Goal: Navigation & Orientation: Find specific page/section

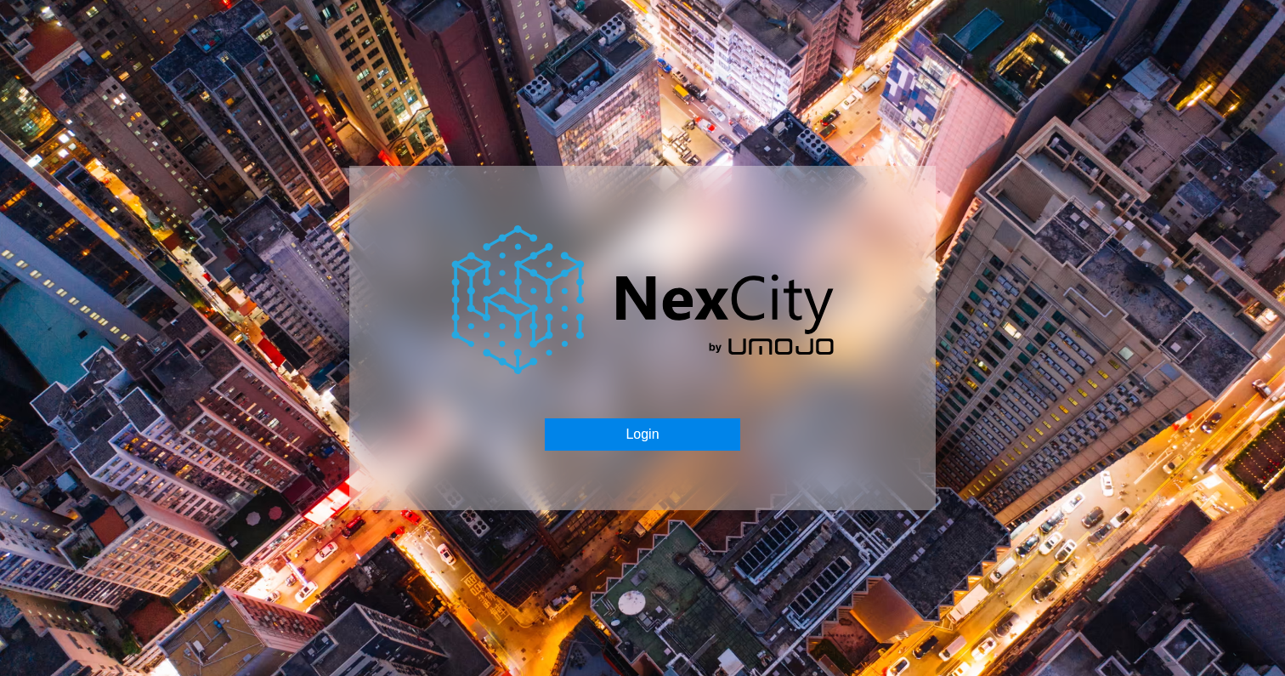
click at [623, 438] on button "Login" at bounding box center [642, 434] width 195 height 32
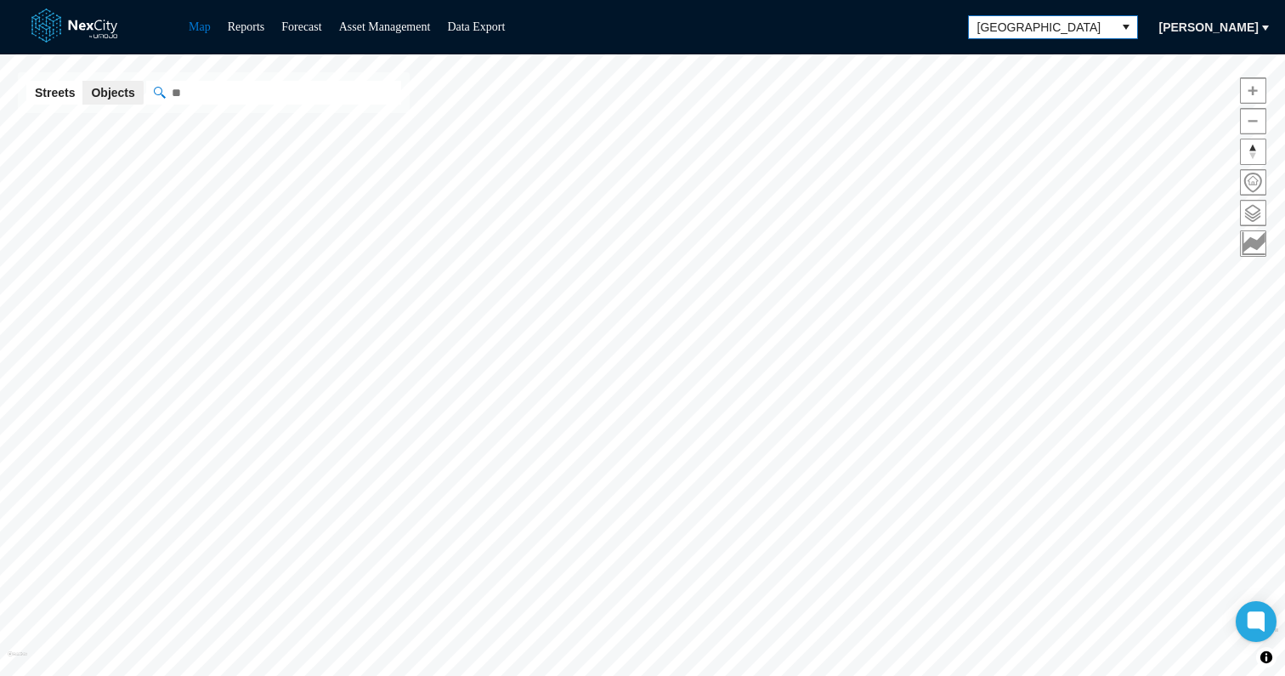
click at [1016, 37] on span "[GEOGRAPHIC_DATA]" at bounding box center [1042, 27] width 146 height 22
click at [1095, 26] on span "[GEOGRAPHIC_DATA]" at bounding box center [1041, 27] width 129 height 17
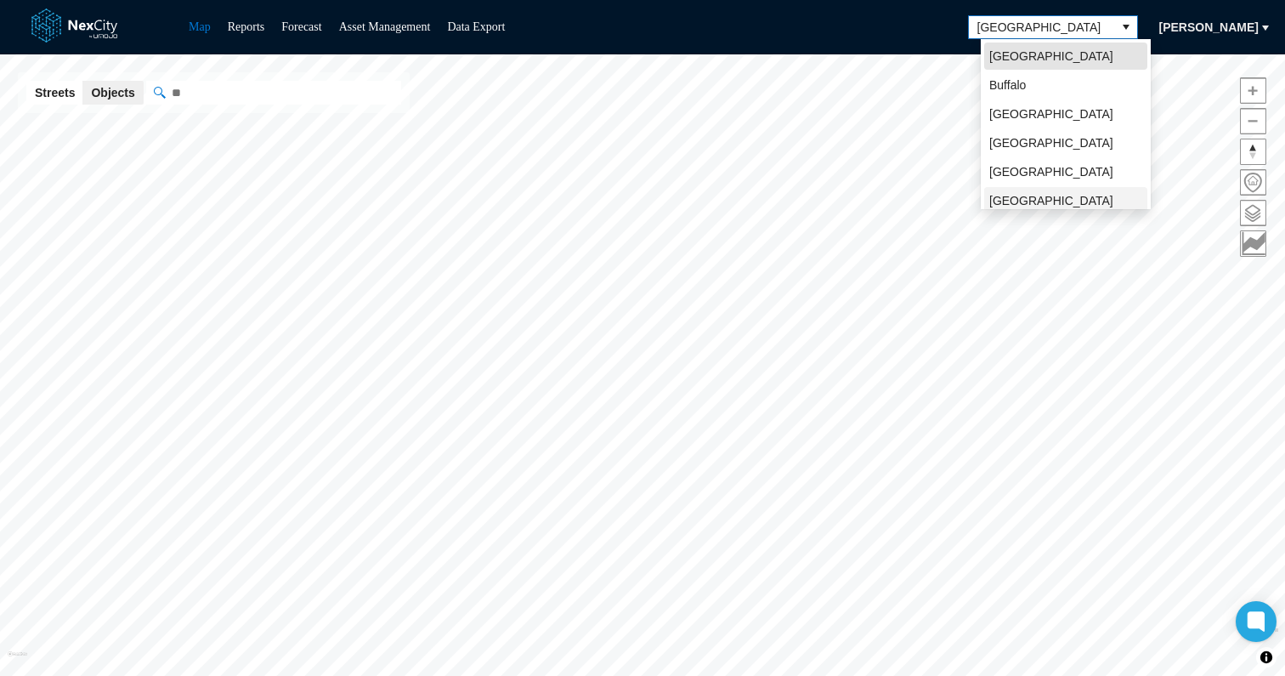
click at [1029, 198] on span "[GEOGRAPHIC_DATA][PERSON_NAME]" at bounding box center [1065, 209] width 153 height 34
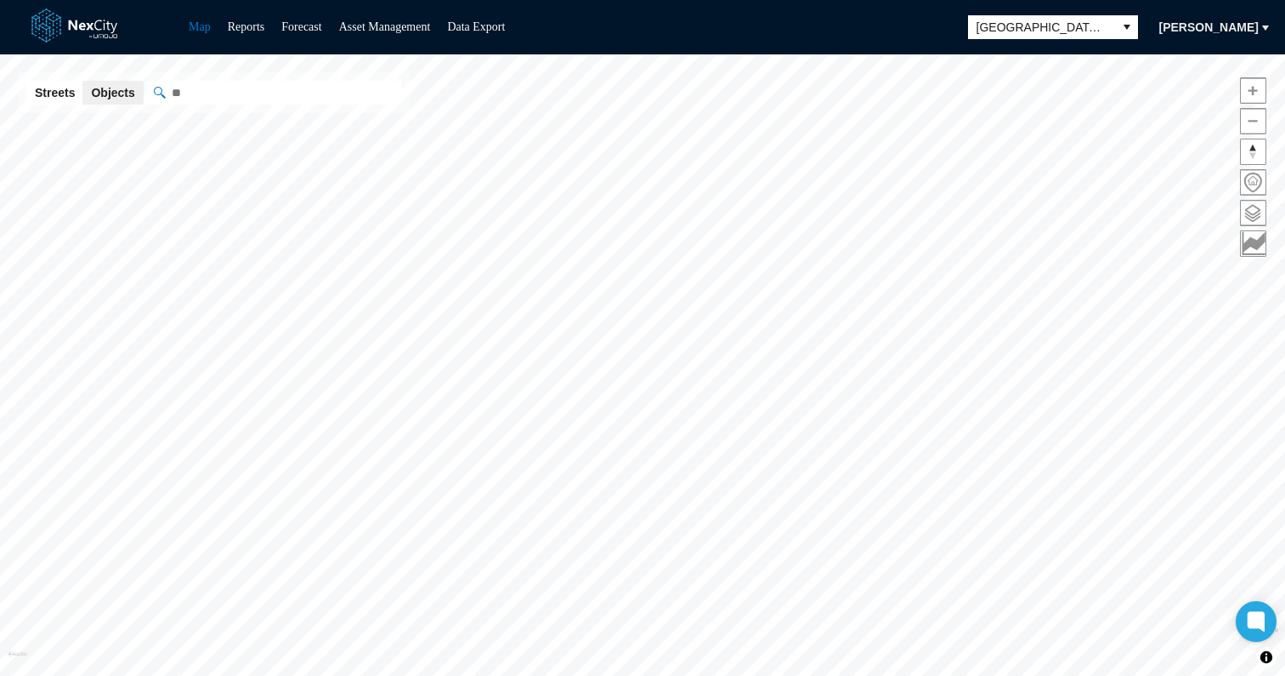
click at [1251, 209] on span at bounding box center [1253, 213] width 25 height 25
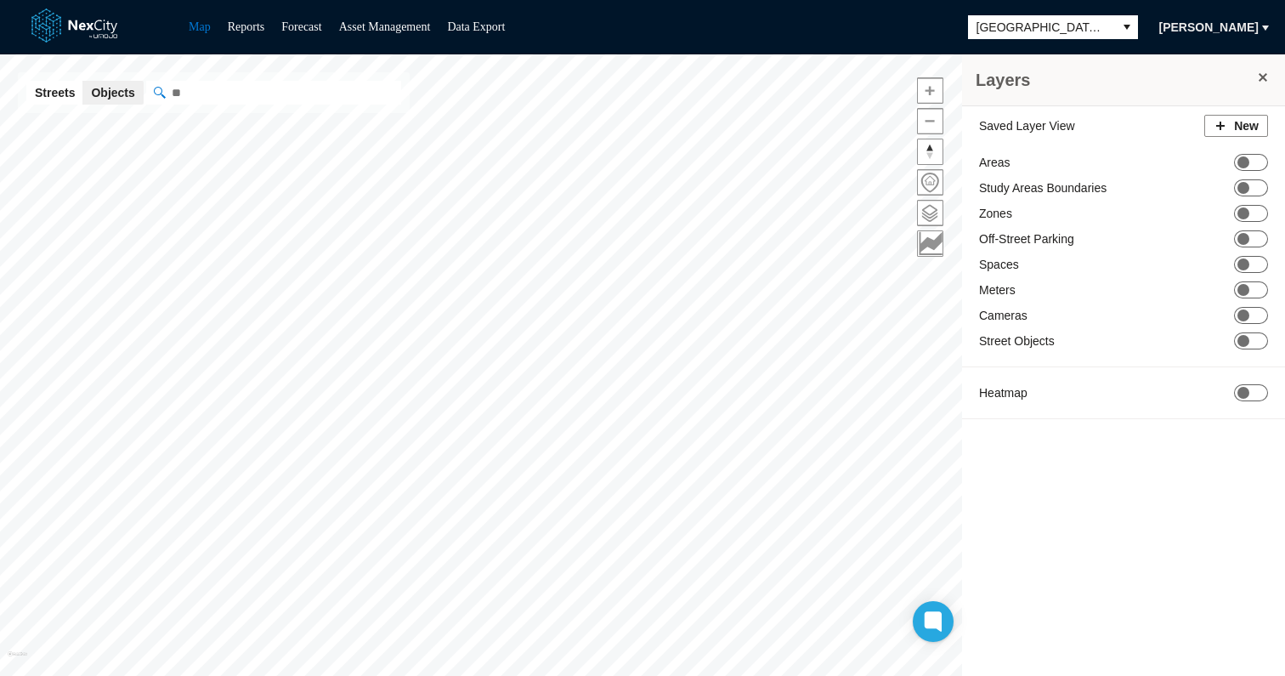
click at [1254, 306] on div "Saved Layer View New Areas ON OFF Study Areas Boundaries ON OFF Zones ON OFF Of…" at bounding box center [1123, 271] width 323 height 330
click at [1254, 308] on span "ON OFF" at bounding box center [1251, 315] width 34 height 17
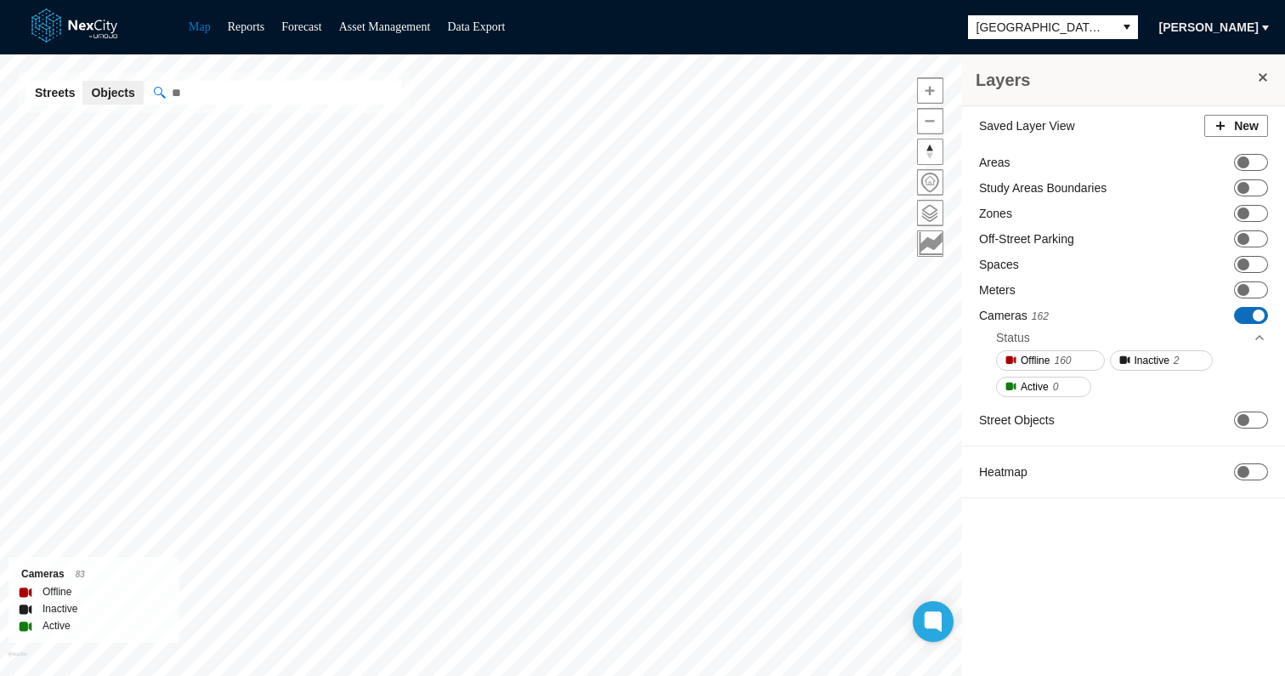
click at [1264, 80] on span at bounding box center [1263, 78] width 14 height 14
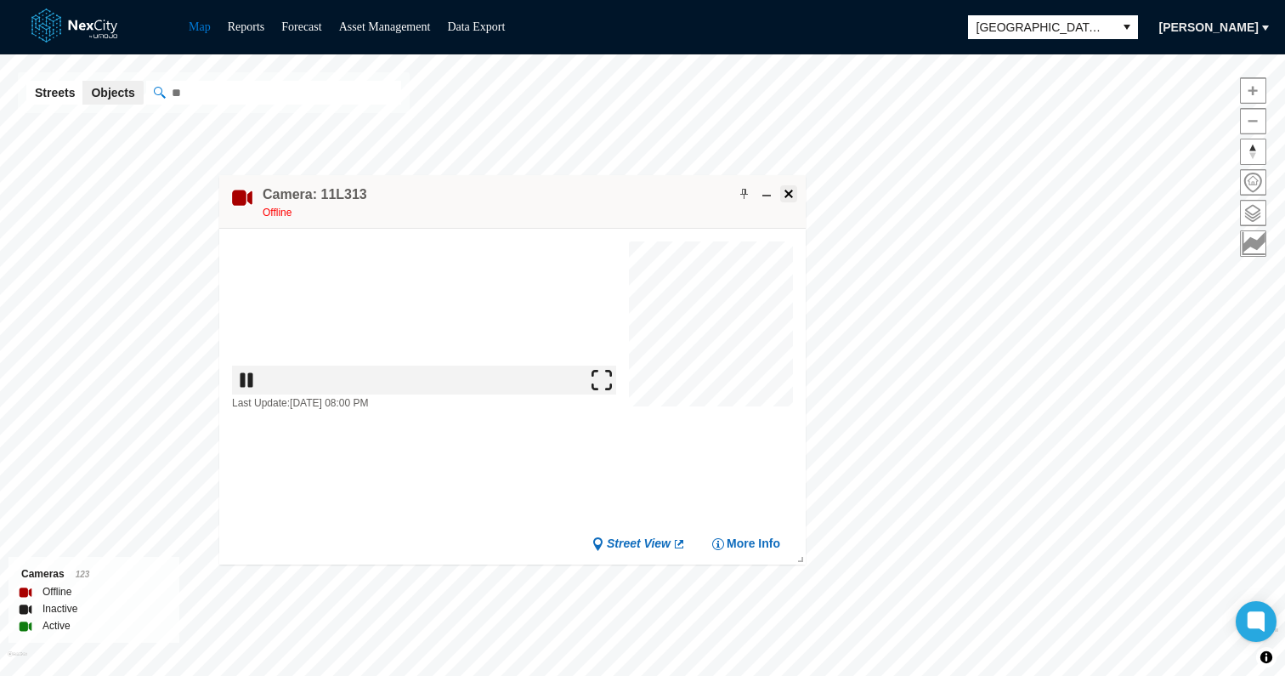
click at [789, 193] on span at bounding box center [789, 194] width 14 height 14
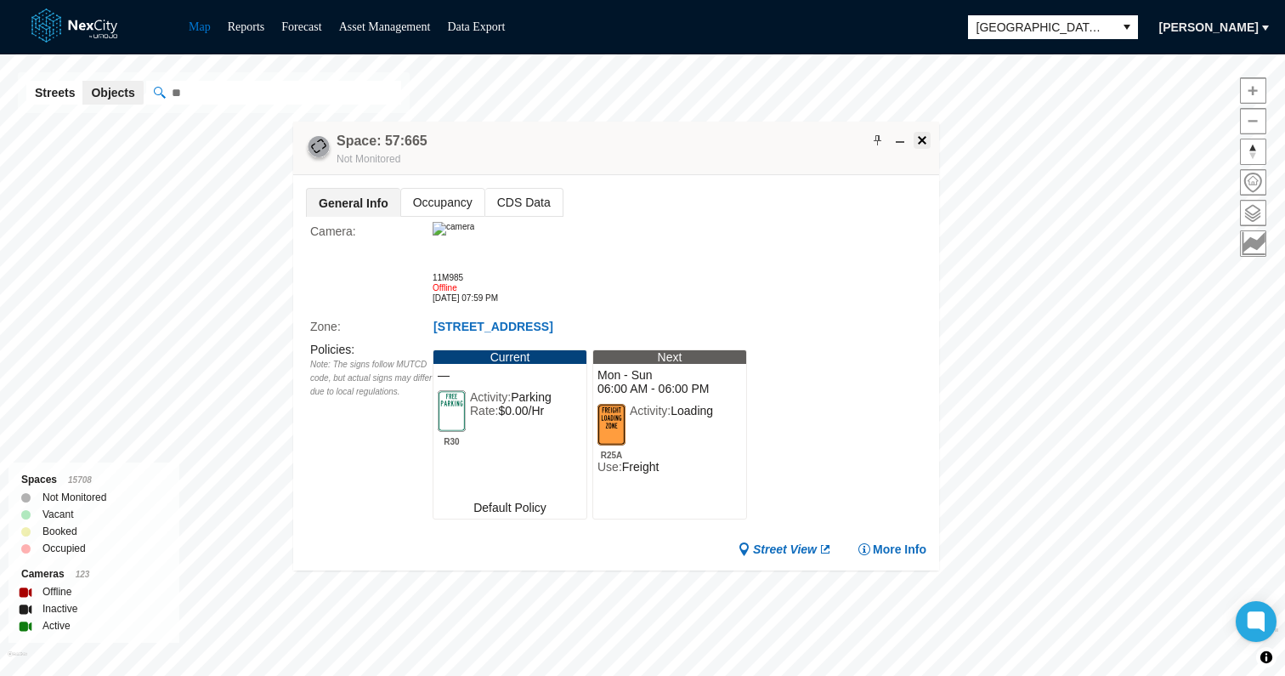
click at [926, 138] on span at bounding box center [922, 140] width 14 height 14
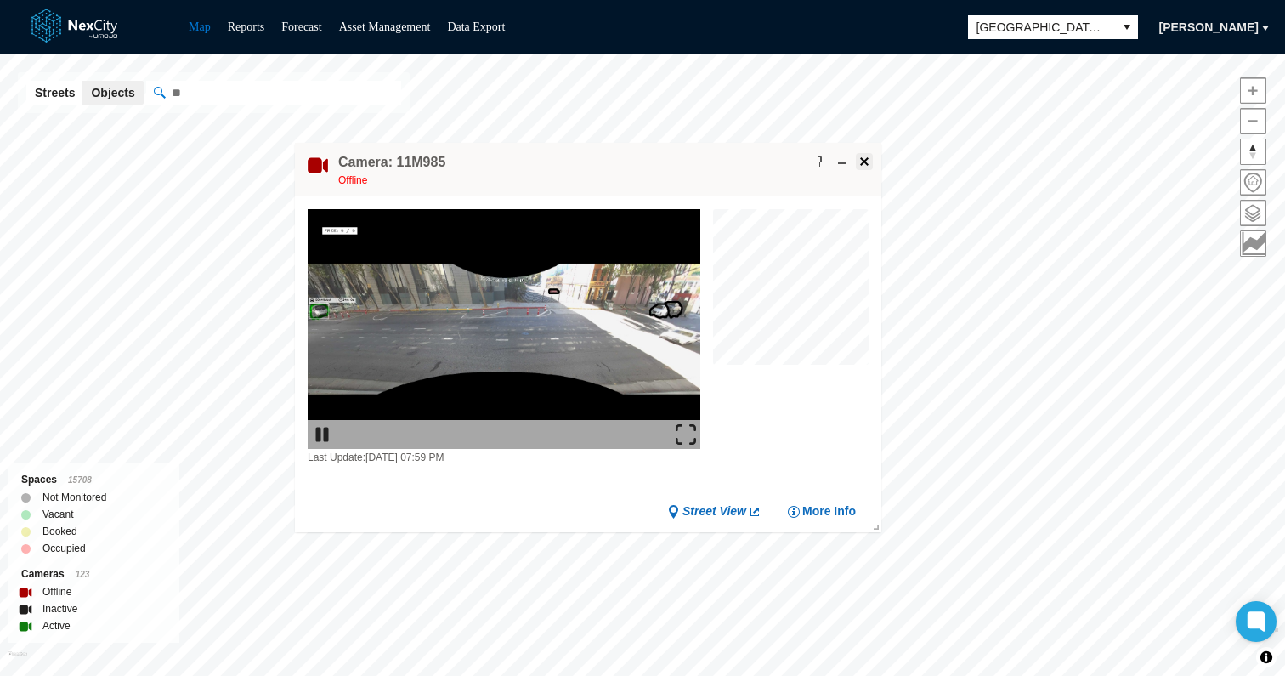
click at [868, 161] on span at bounding box center [864, 162] width 14 height 14
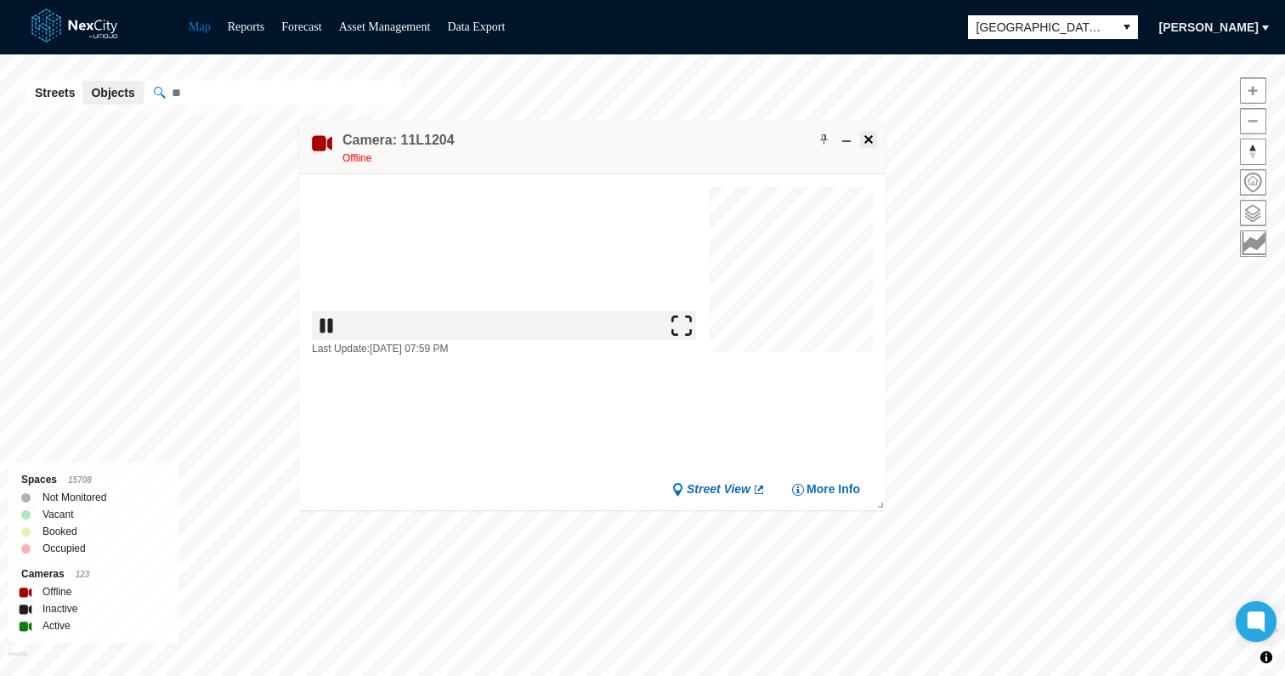
click at [868, 142] on span at bounding box center [869, 140] width 14 height 14
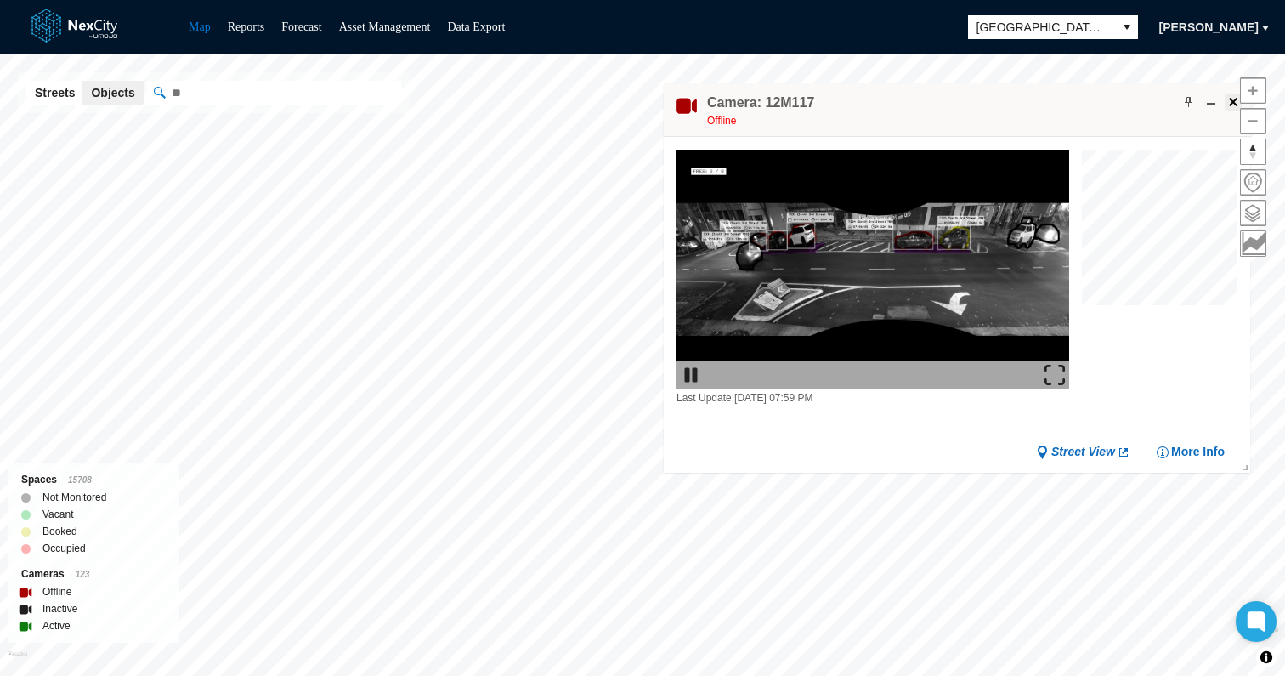
click at [1227, 100] on span at bounding box center [1233, 102] width 14 height 14
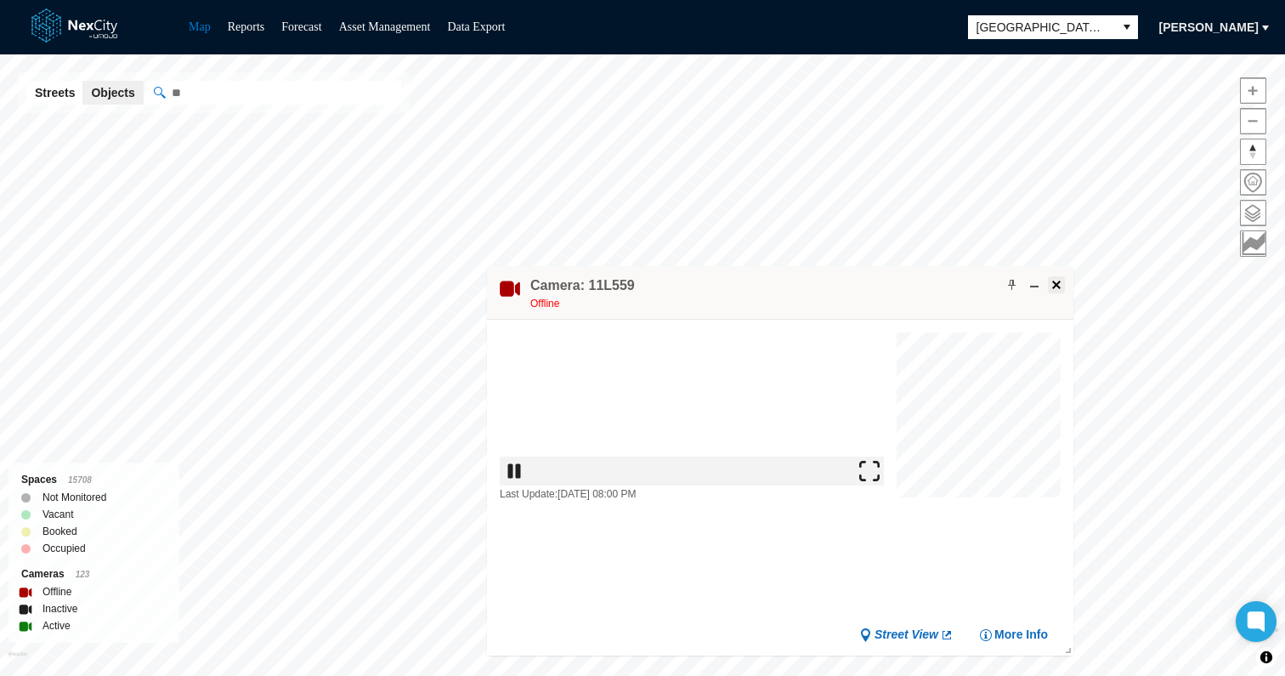
click at [1050, 287] on span at bounding box center [1056, 285] width 14 height 14
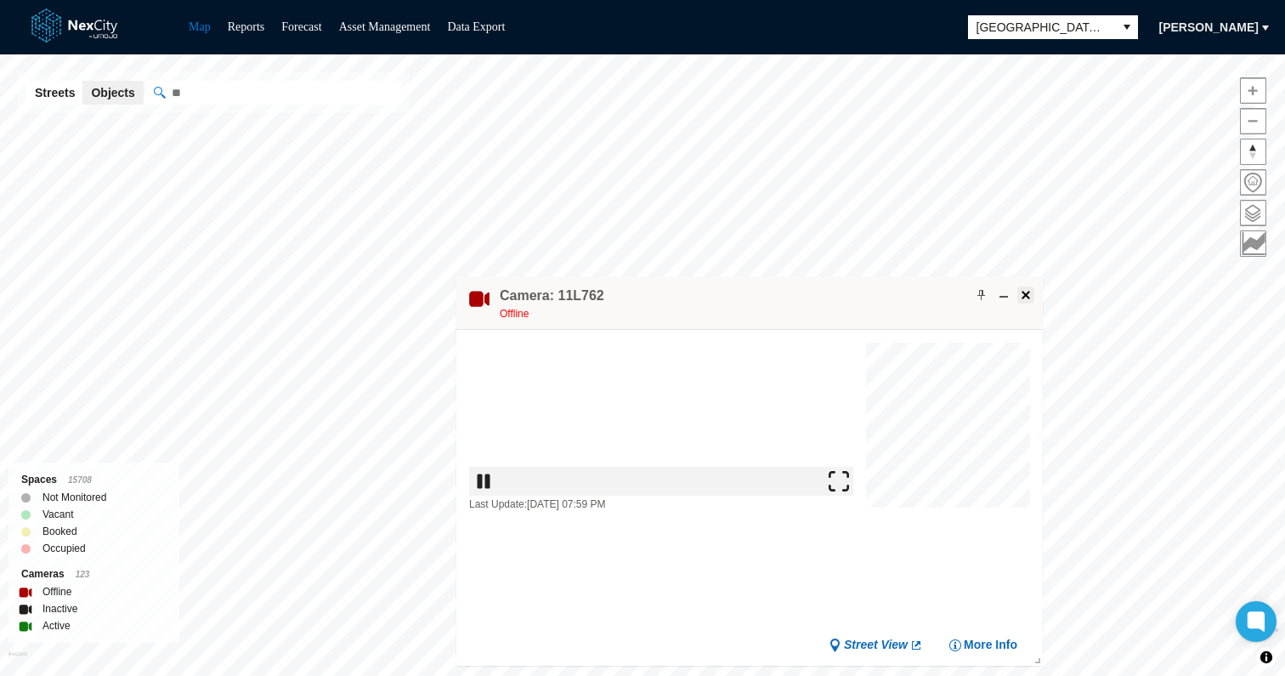
click at [1027, 290] on span at bounding box center [1026, 295] width 14 height 14
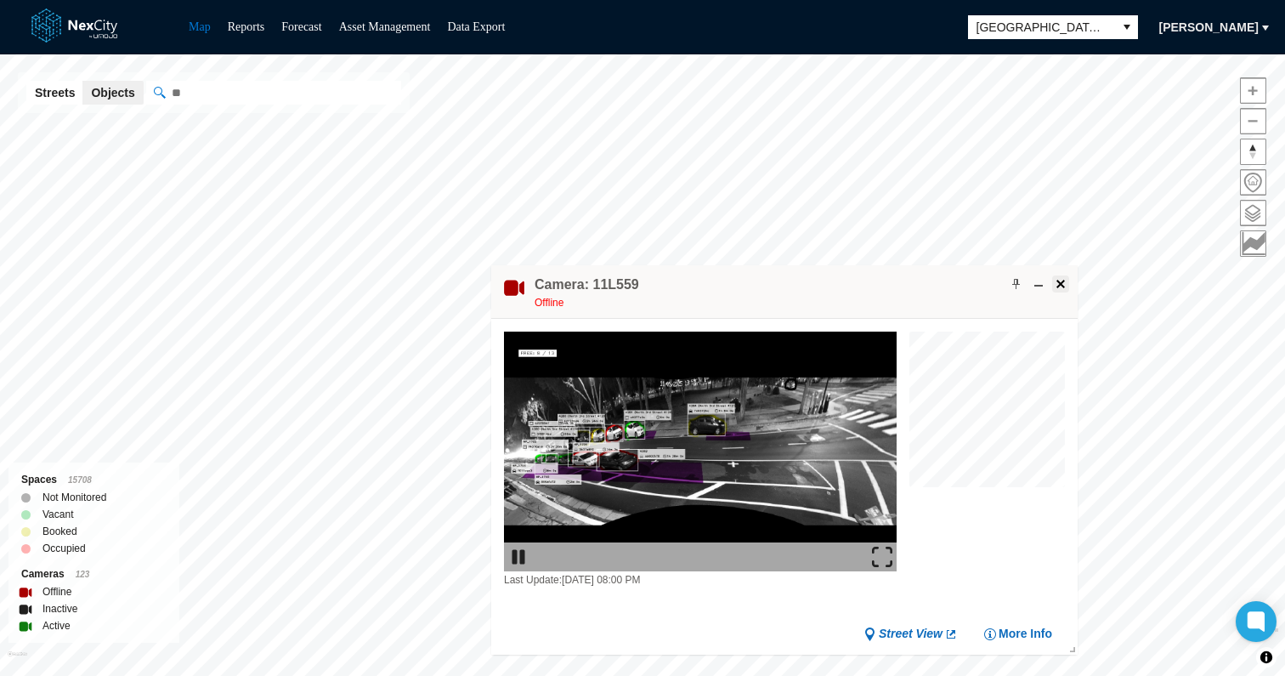
click at [1057, 285] on span at bounding box center [1061, 284] width 14 height 14
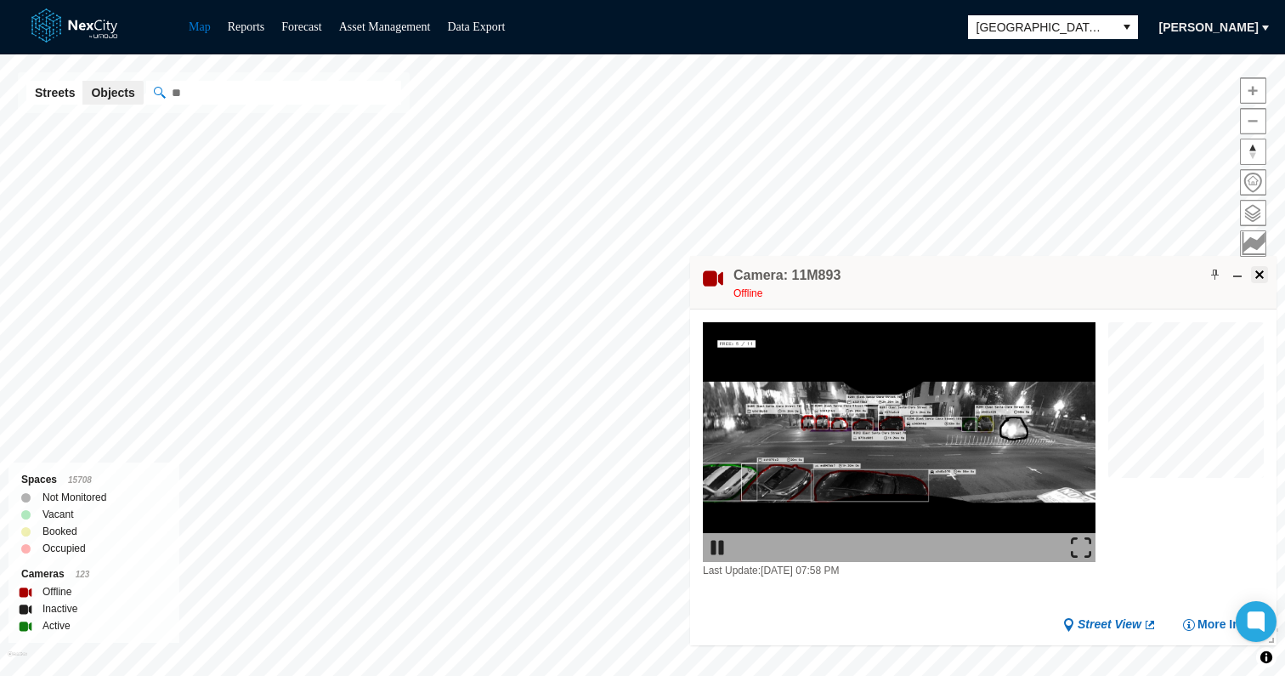
click at [1262, 274] on span at bounding box center [1260, 275] width 14 height 14
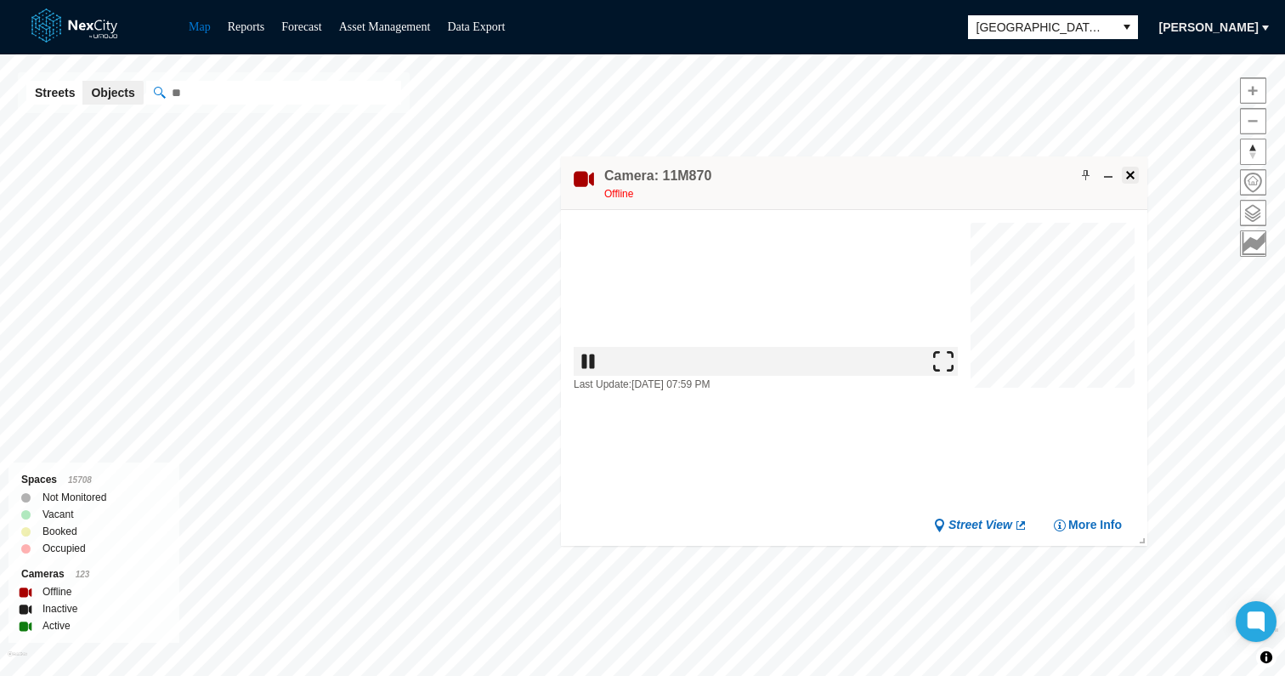
click at [1128, 174] on span at bounding box center [1130, 175] width 14 height 14
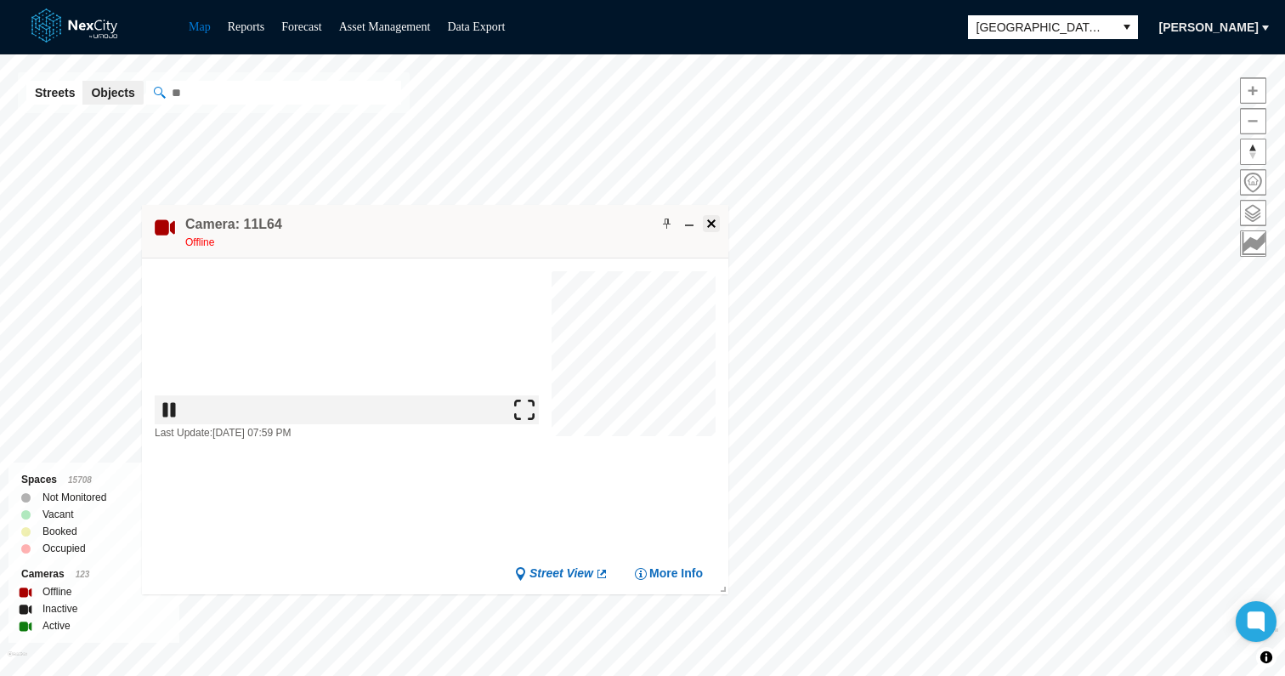
click at [714, 222] on span at bounding box center [711, 224] width 14 height 14
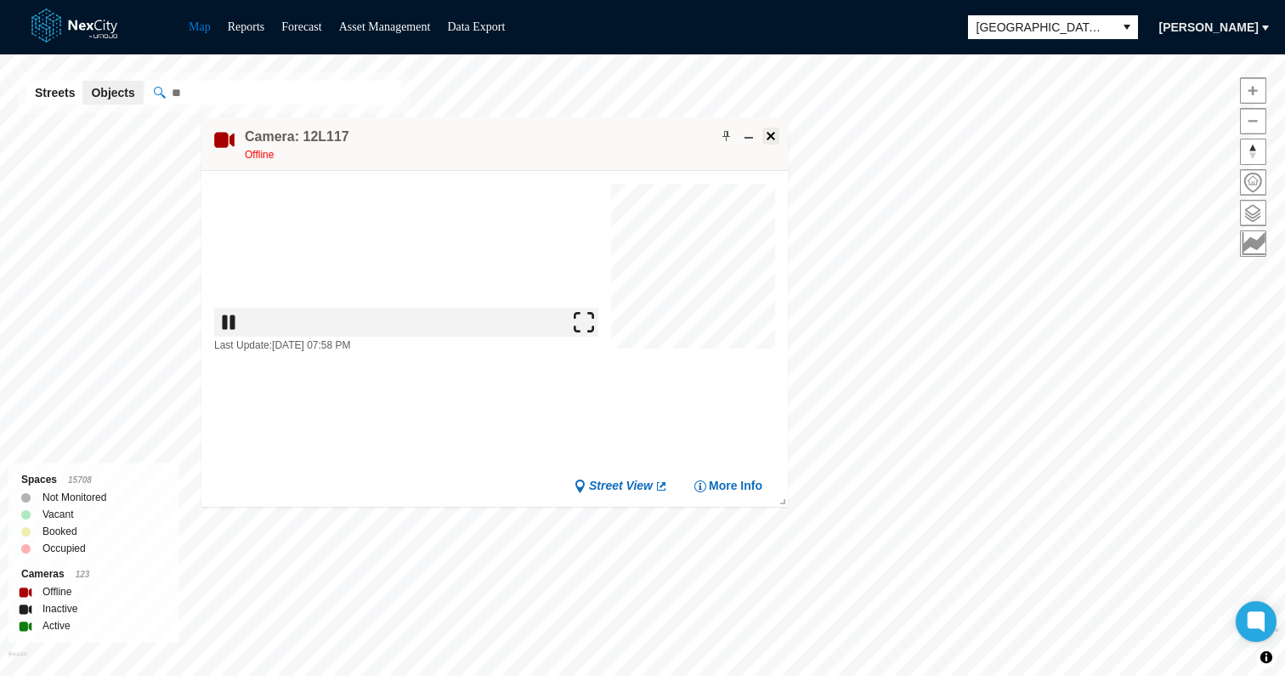
click at [778, 133] on button at bounding box center [770, 135] width 17 height 17
